Goal: Information Seeking & Learning: Learn about a topic

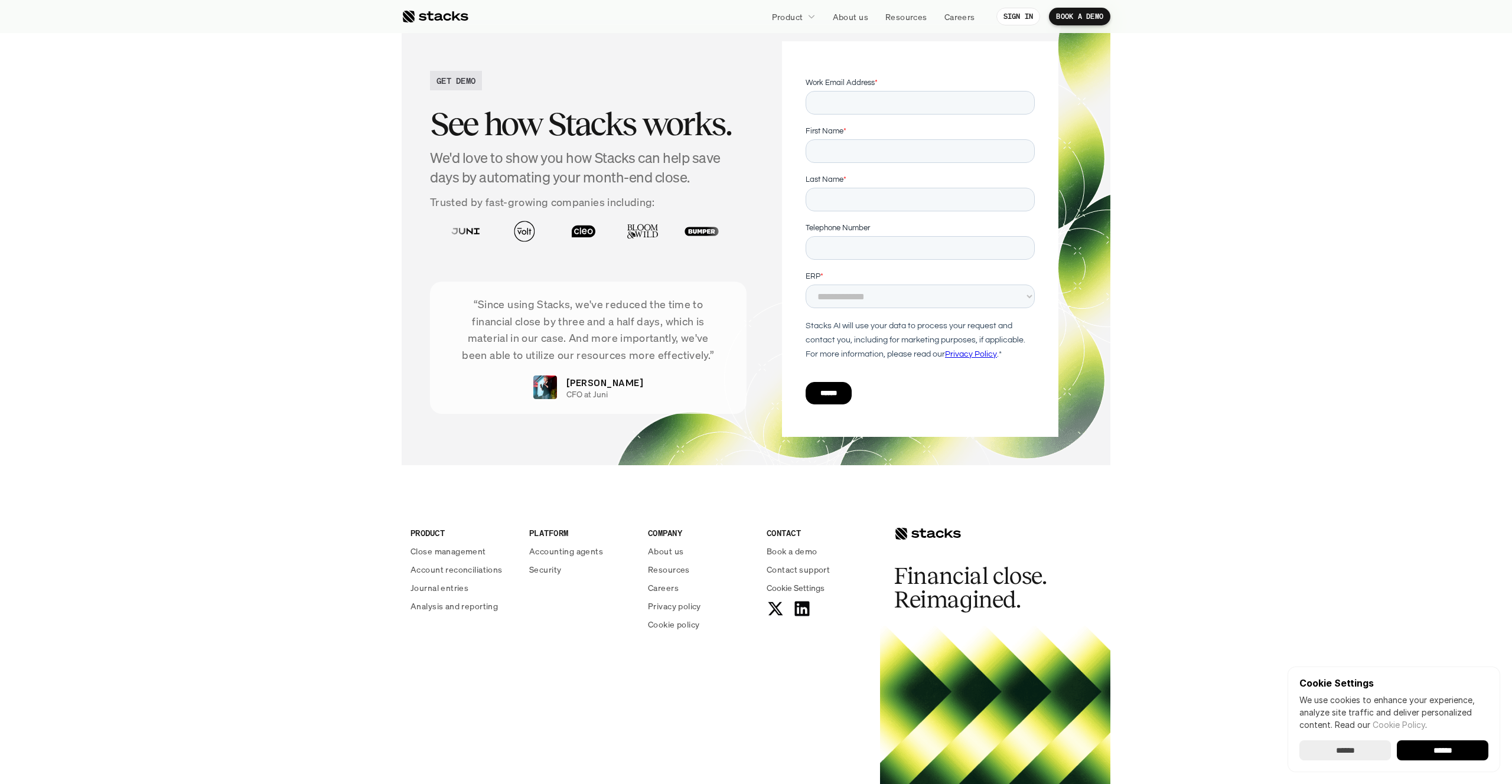
scroll to position [3992, 0]
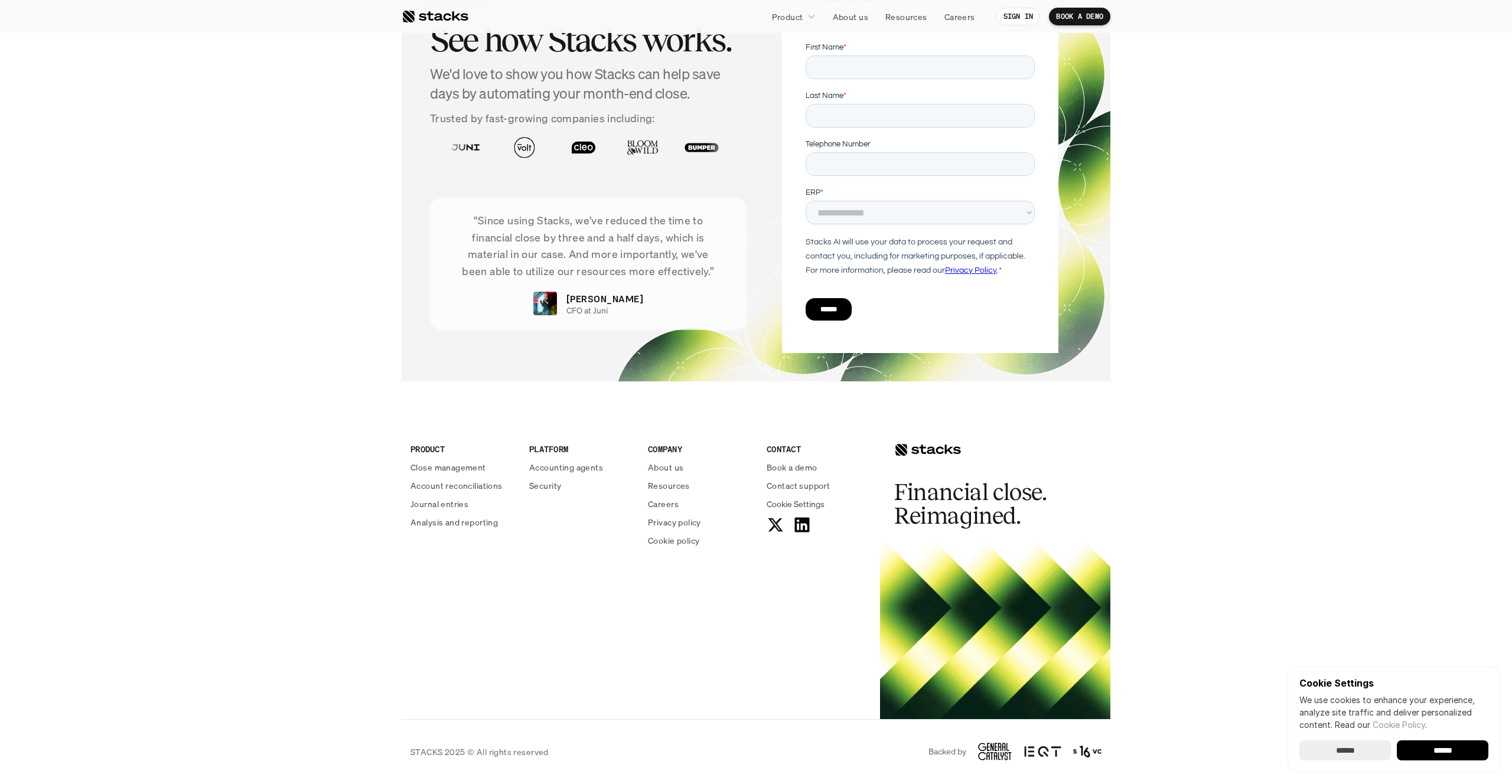
click at [1037, 635] on div at bounding box center [995, 631] width 231 height 177
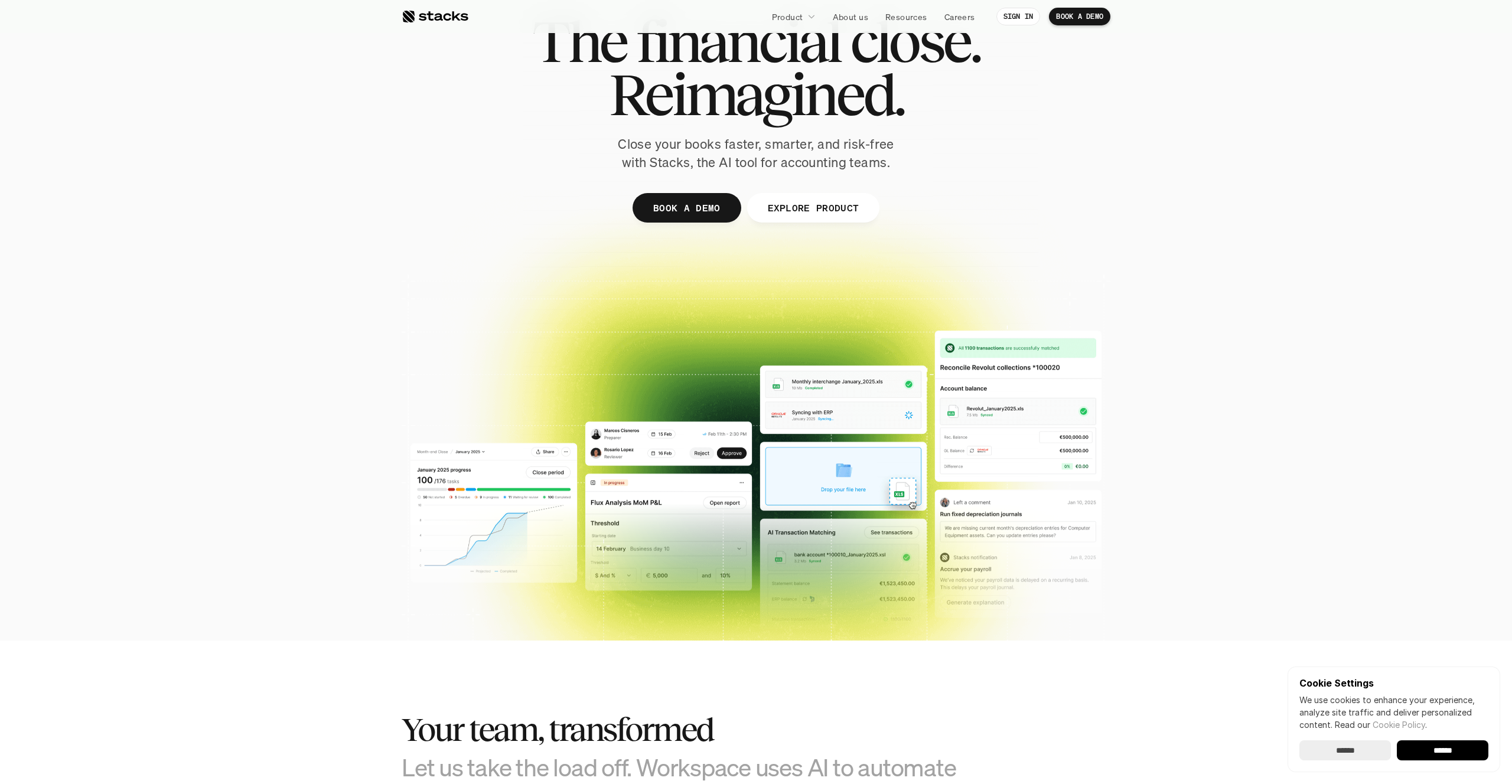
scroll to position [0, 0]
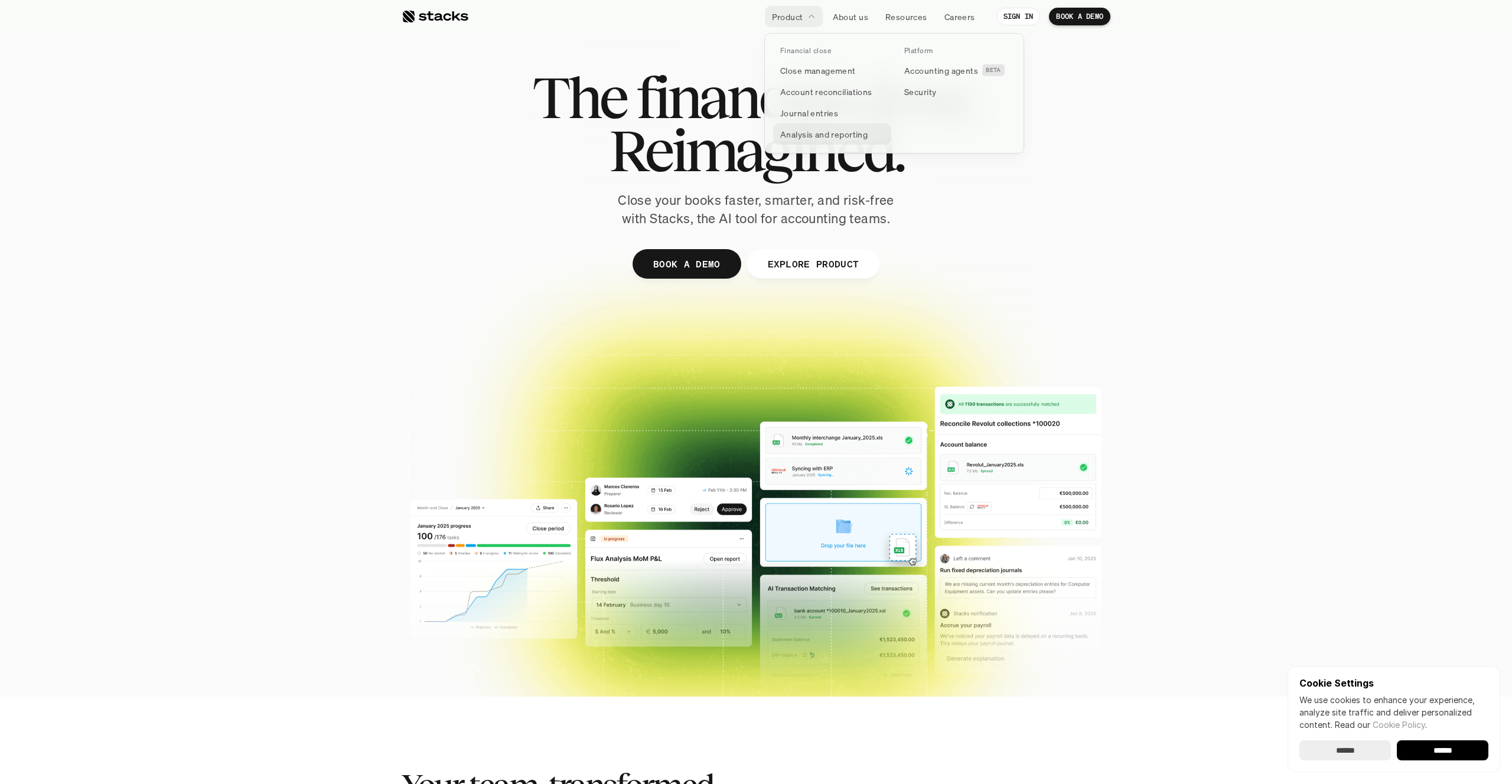
click at [804, 137] on p "Analysis and reporting" at bounding box center [824, 134] width 87 height 13
